Goal: Task Accomplishment & Management: Use online tool/utility

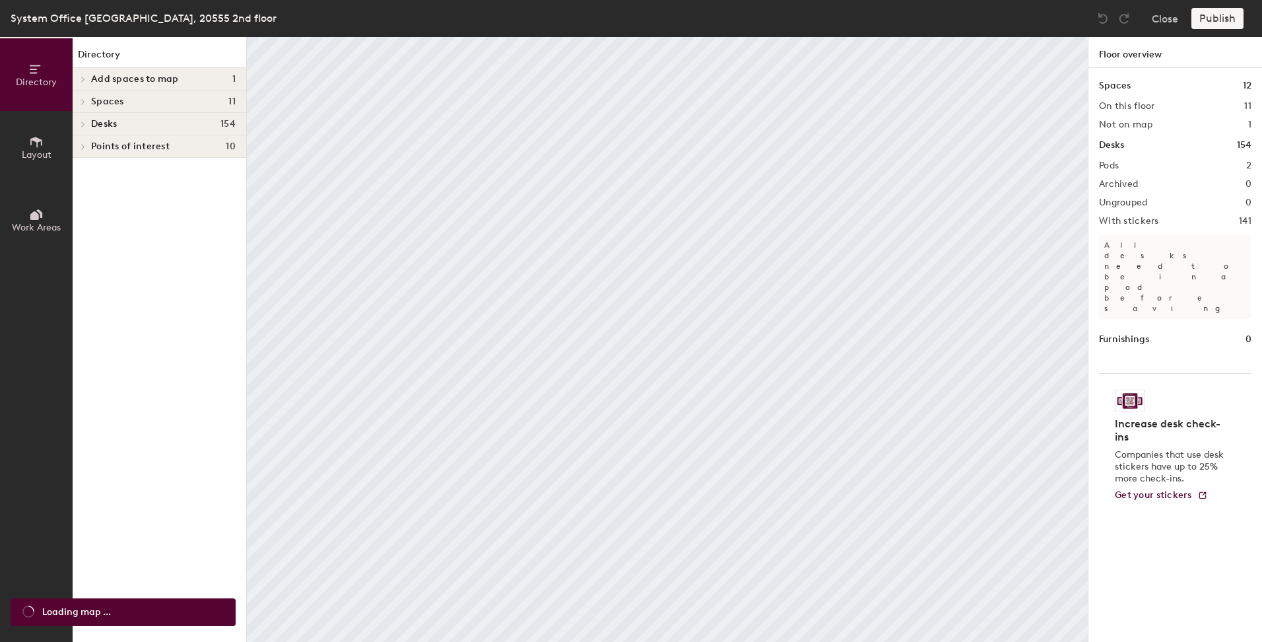
click at [182, 99] on h4 "Spaces 11" at bounding box center [163, 101] width 145 height 11
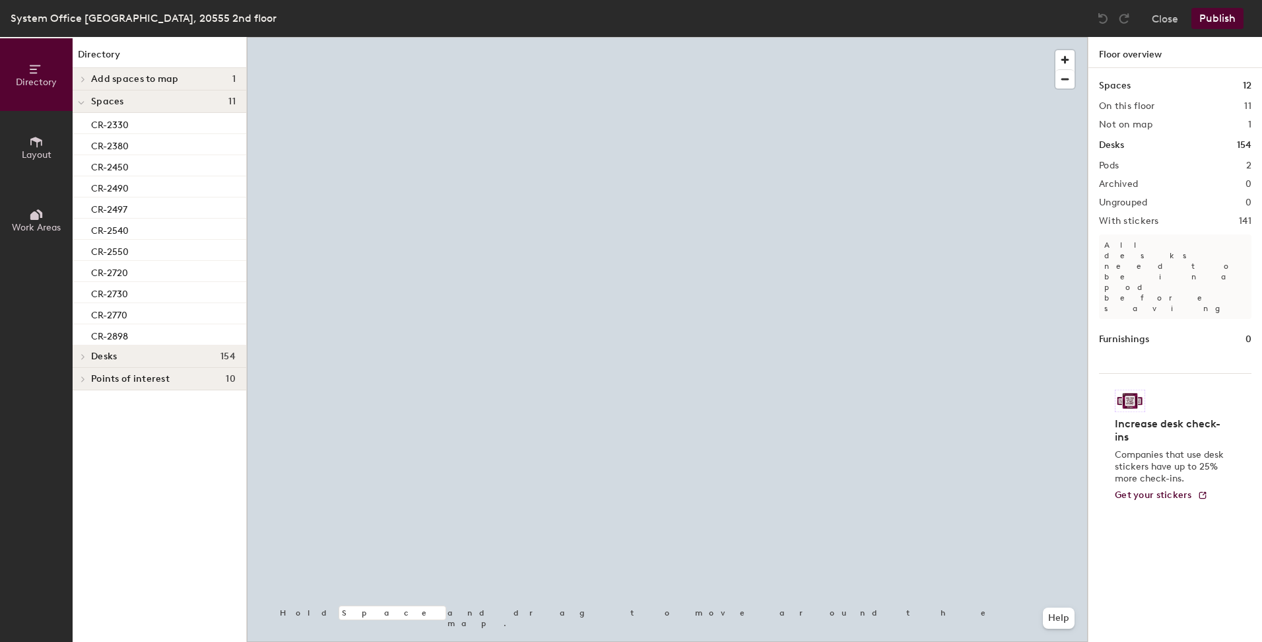
click at [182, 99] on h4 "Spaces 11" at bounding box center [163, 101] width 145 height 11
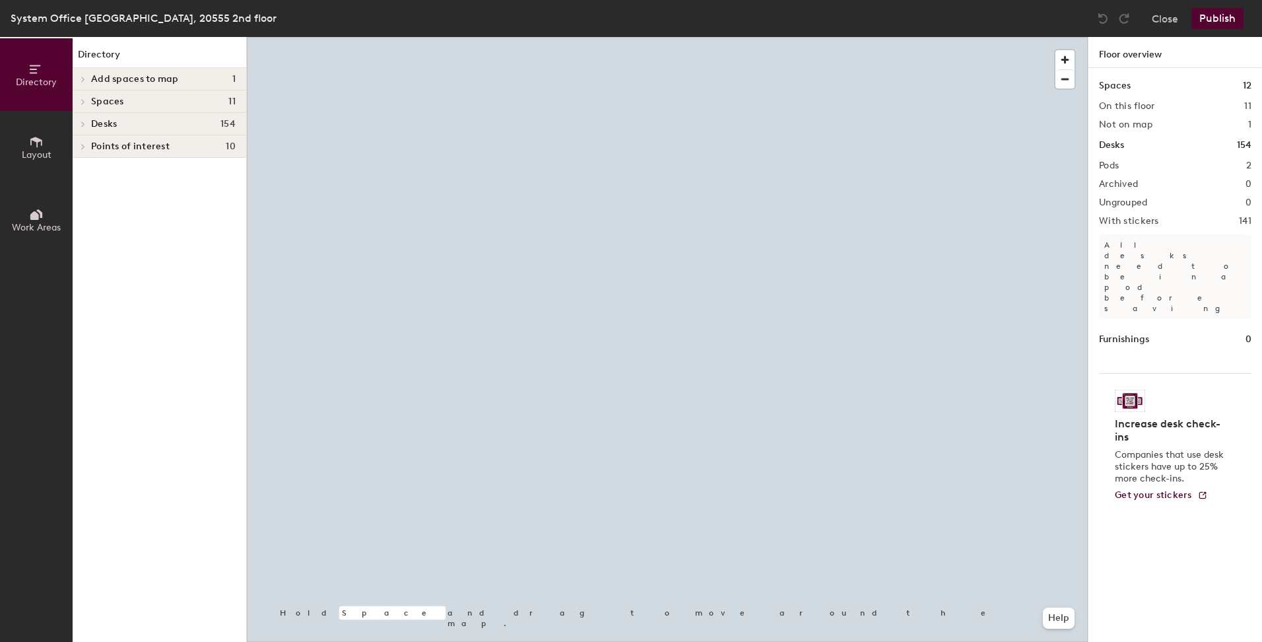
click at [182, 99] on h4 "Spaces 11" at bounding box center [163, 101] width 145 height 11
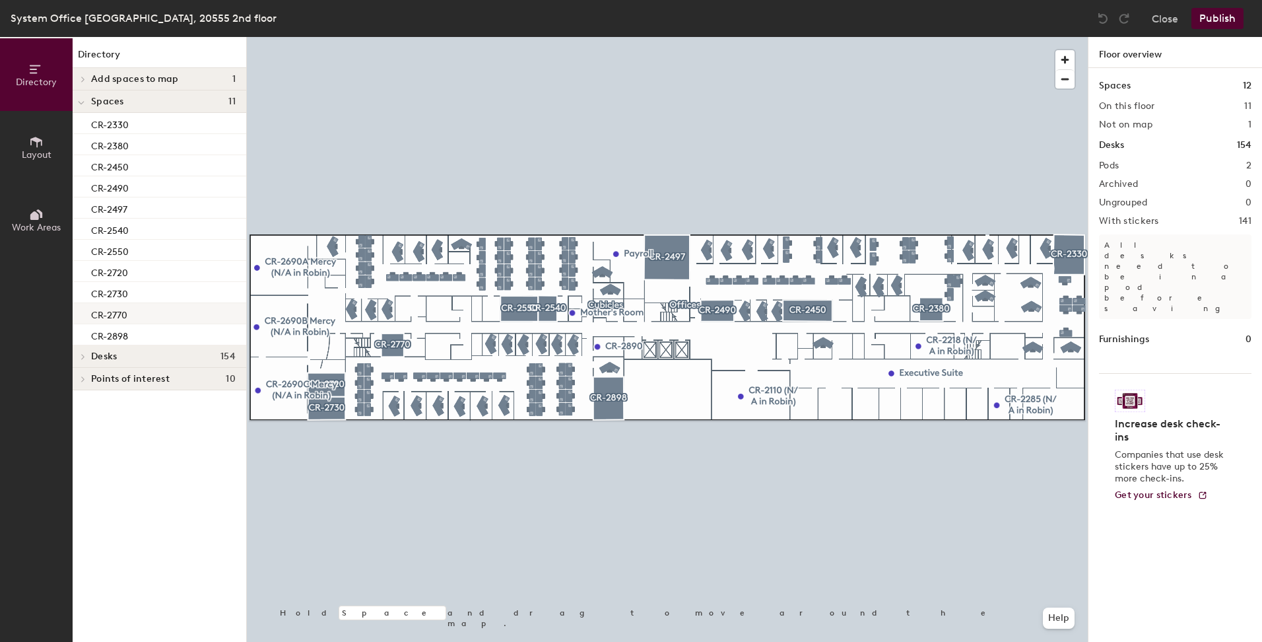
click at [132, 311] on div "CR-2770" at bounding box center [160, 313] width 174 height 21
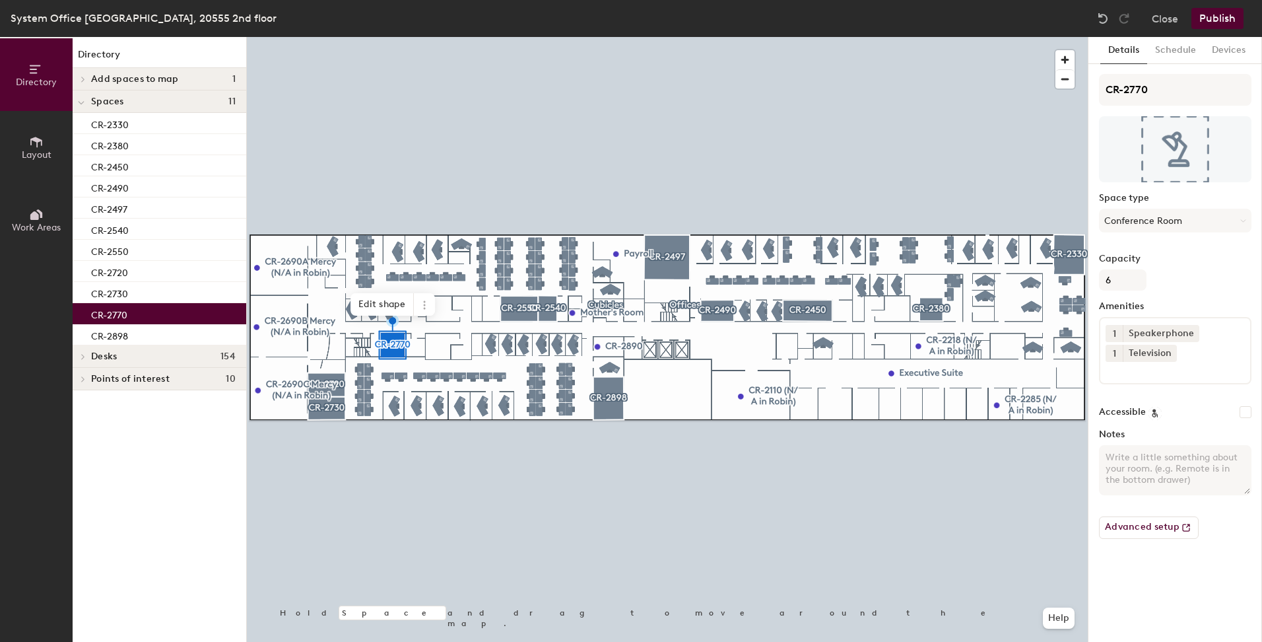
drag, startPoint x: 132, startPoint y: 311, endPoint x: 114, endPoint y: 314, distance: 18.7
click at [114, 314] on p "CR-2770" at bounding box center [109, 313] width 36 height 15
click at [425, 303] on icon at bounding box center [424, 305] width 11 height 11
click at [452, 378] on span "Delete" at bounding box center [472, 380] width 118 height 22
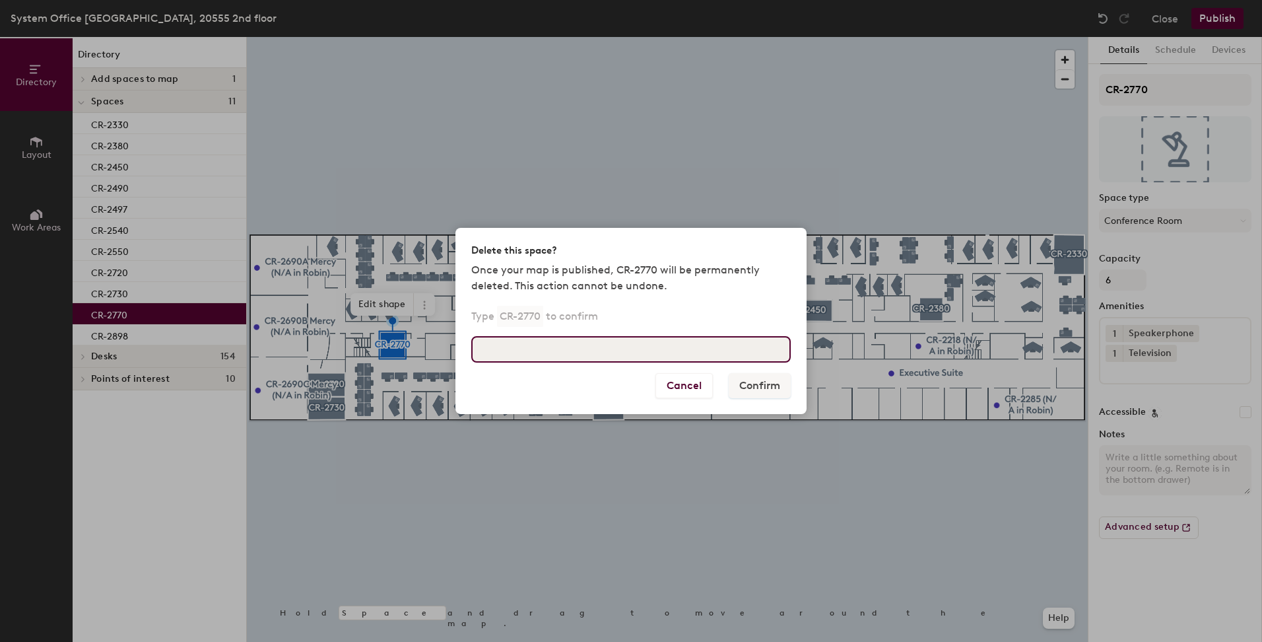
click at [611, 356] on input at bounding box center [631, 349] width 320 height 26
type input "CR-2770"
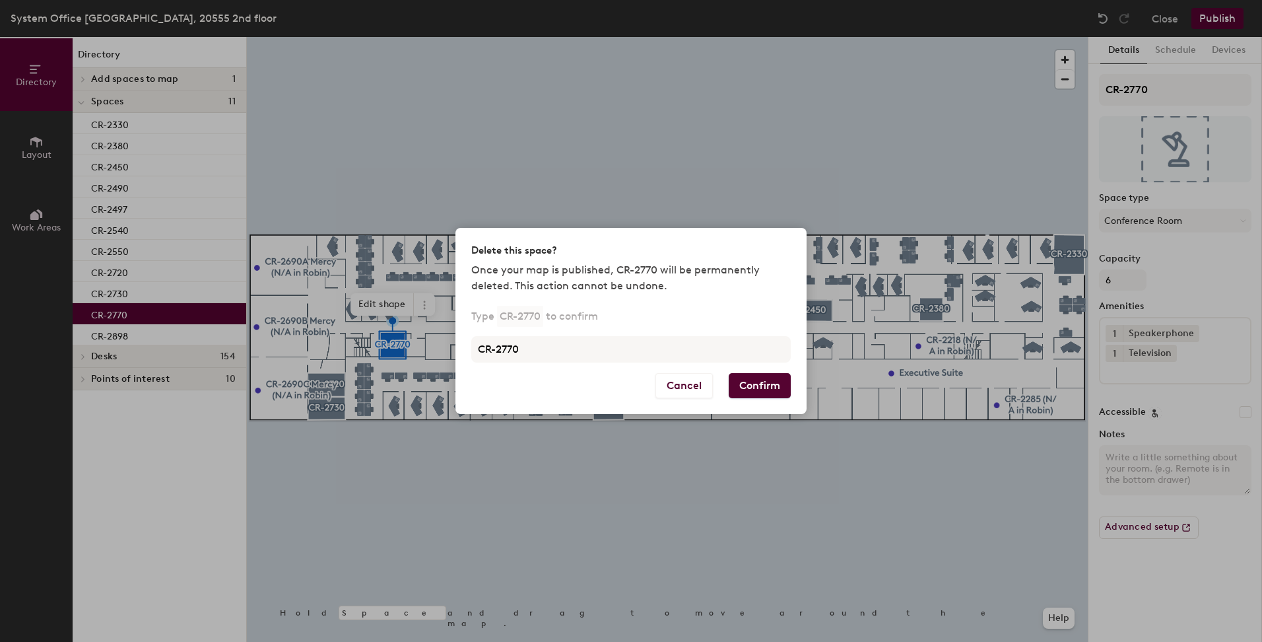
click at [774, 387] on button "Confirm" at bounding box center [760, 385] width 62 height 25
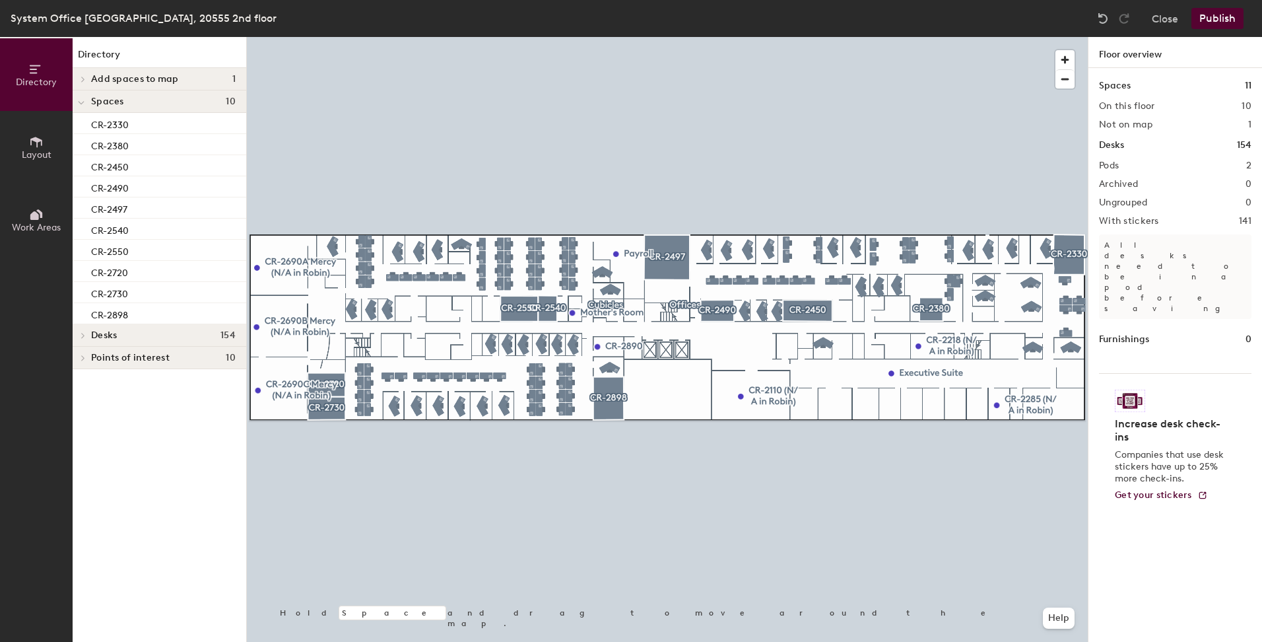
click at [23, 159] on span "Layout" at bounding box center [37, 154] width 30 height 11
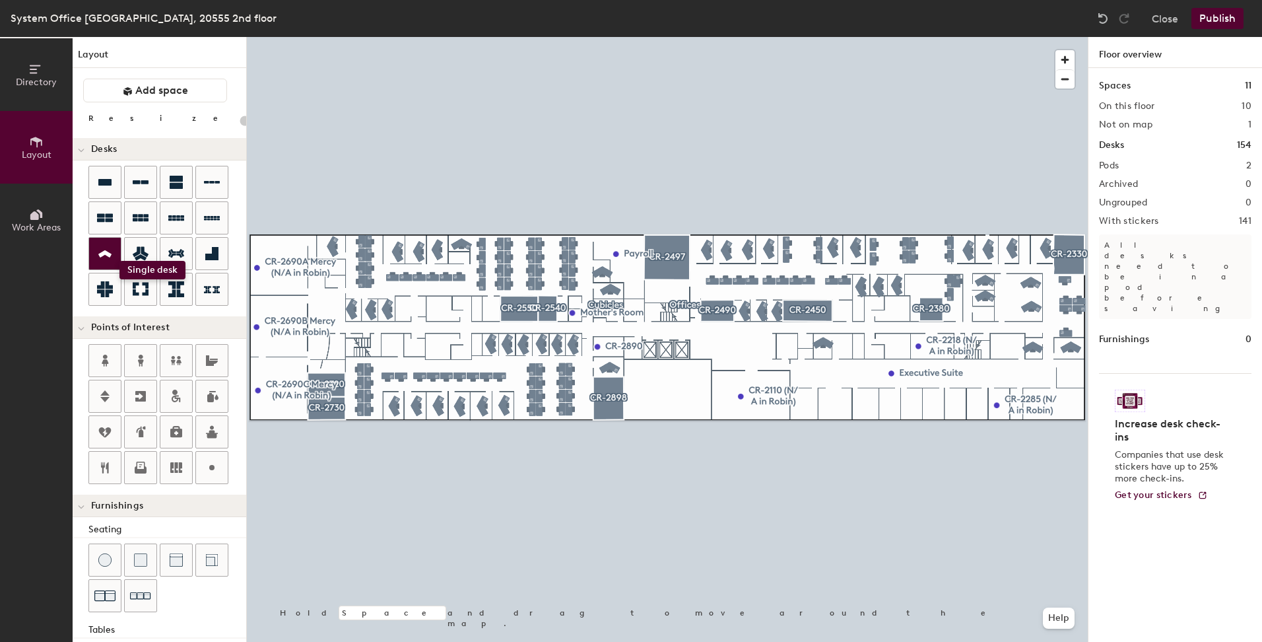
drag, startPoint x: 114, startPoint y: 253, endPoint x: 112, endPoint y: 262, distance: 8.8
click at [112, 260] on div at bounding box center [105, 254] width 32 height 32
click at [114, 255] on div at bounding box center [105, 254] width 32 height 32
type input "100"
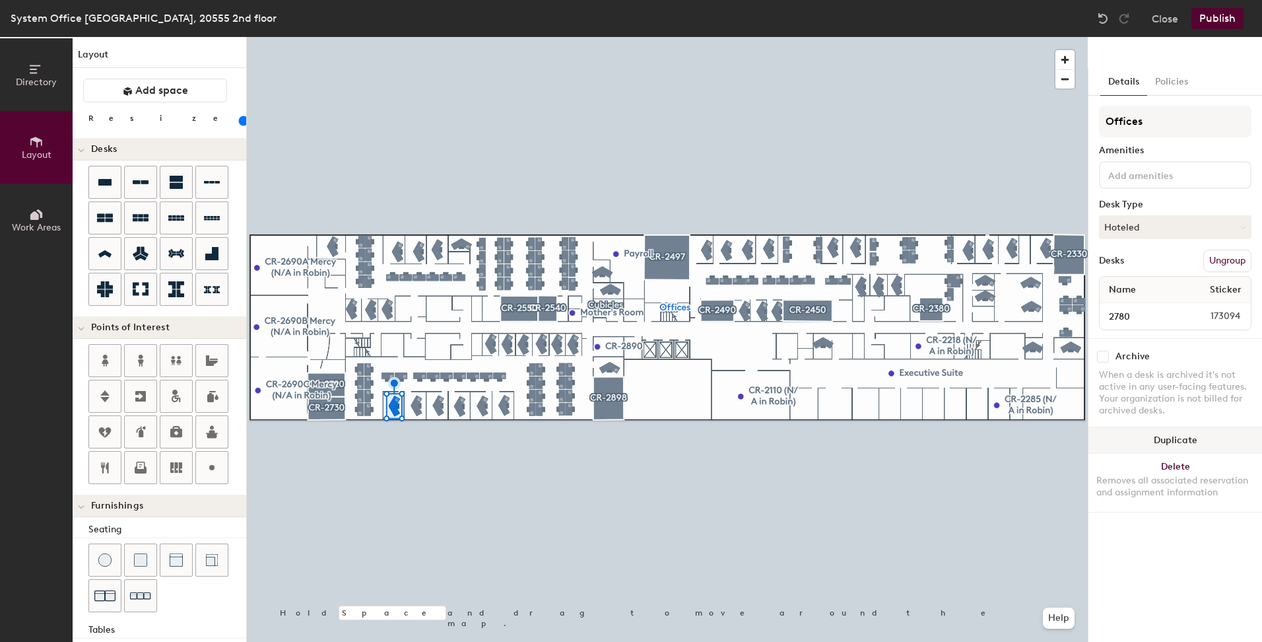
click at [1161, 437] on button "Duplicate" at bounding box center [1176, 440] width 174 height 26
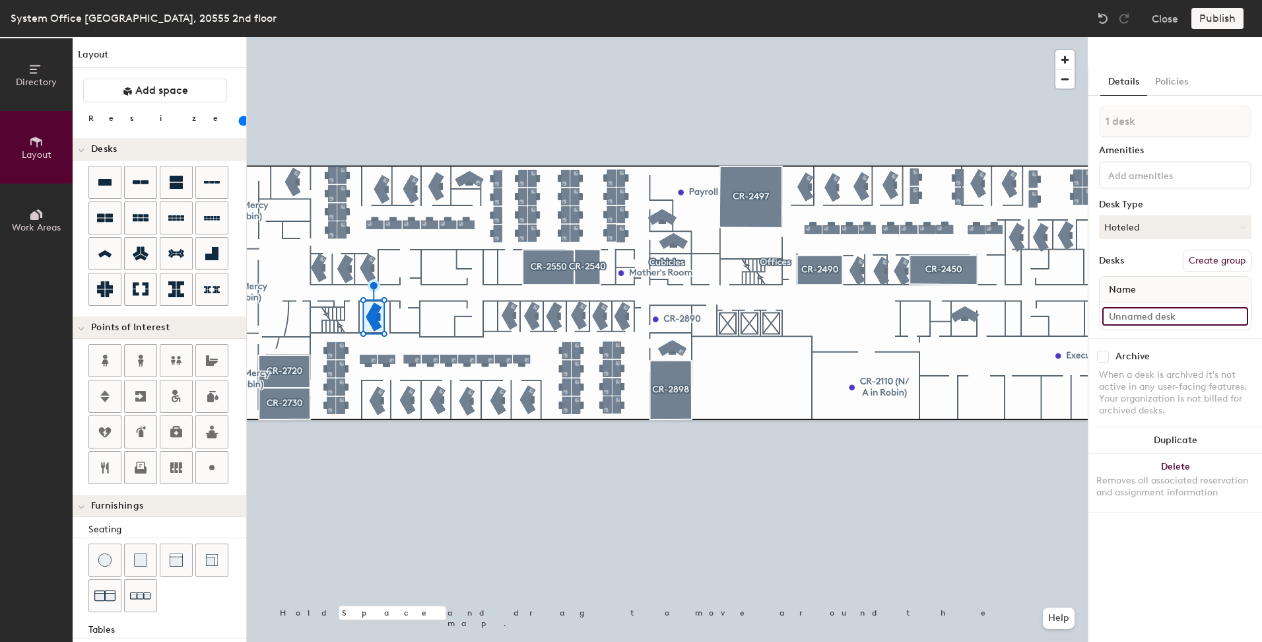
click at [1166, 314] on input at bounding box center [1175, 316] width 146 height 18
type input "2770"
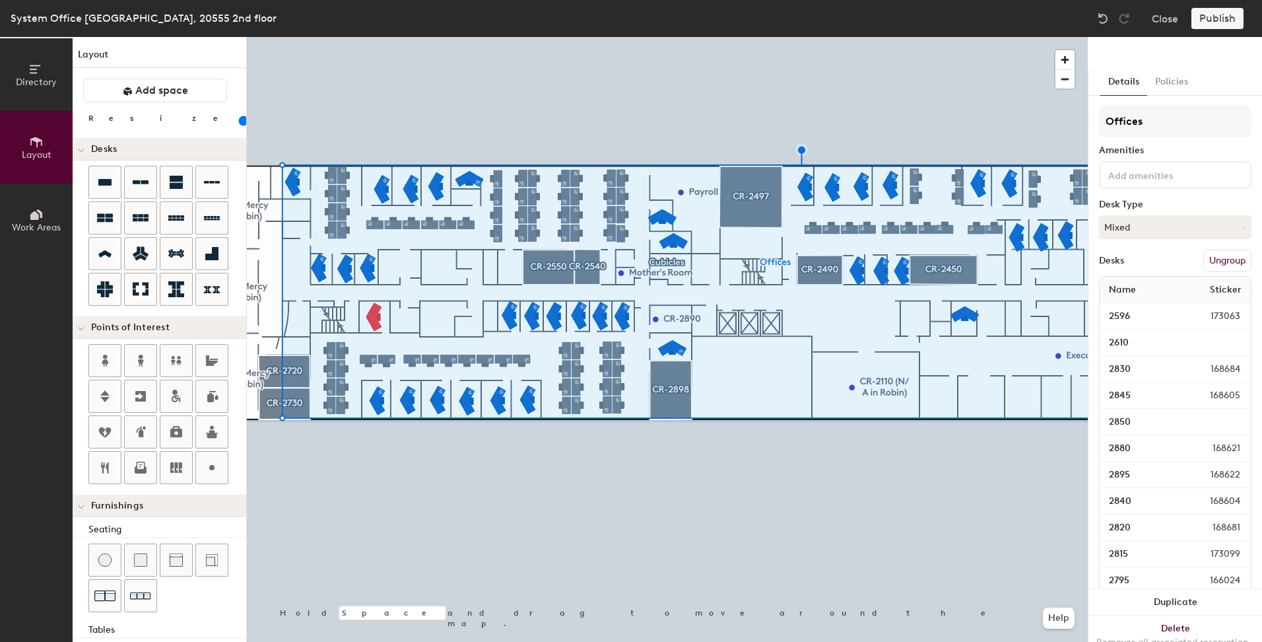
click at [395, 37] on div at bounding box center [667, 37] width 841 height 0
click at [385, 37] on div at bounding box center [667, 37] width 841 height 0
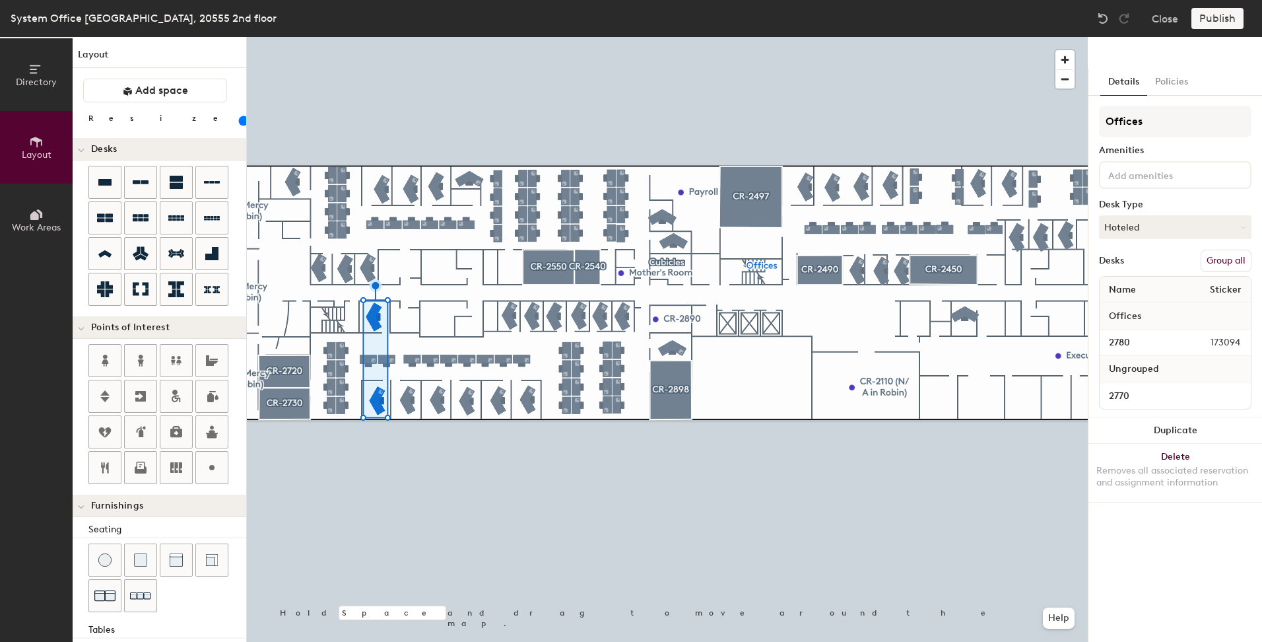
click at [1227, 263] on button "Group all" at bounding box center [1226, 261] width 51 height 22
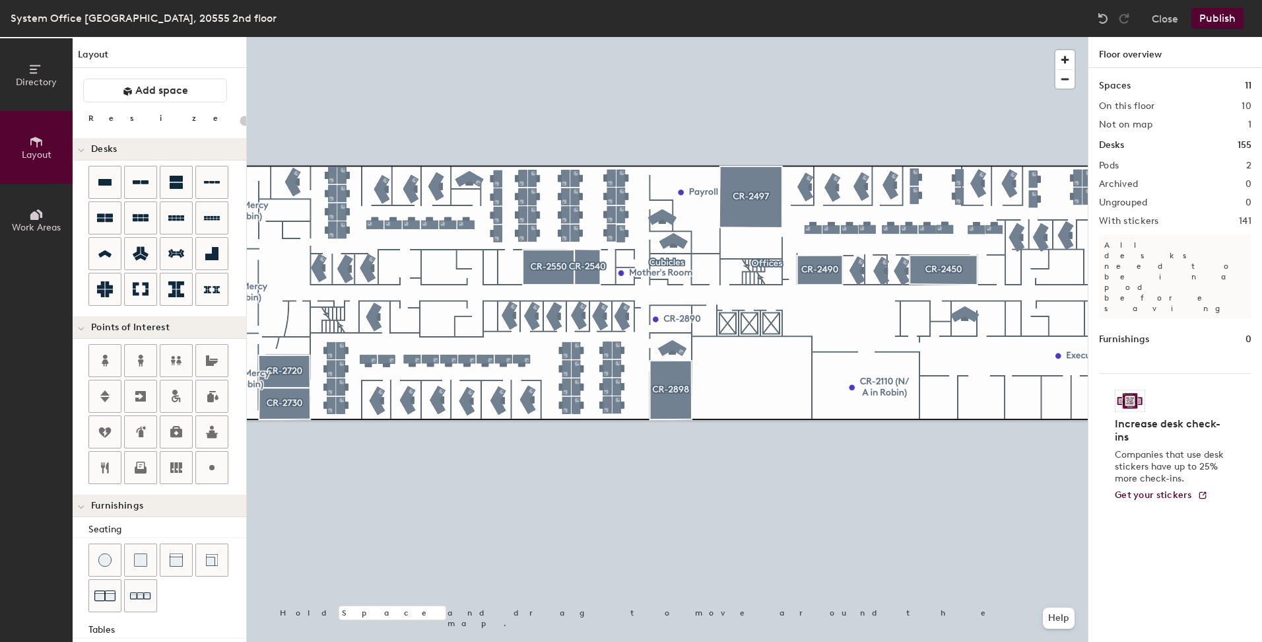
type input "20"
